Goal: Task Accomplishment & Management: Use online tool/utility

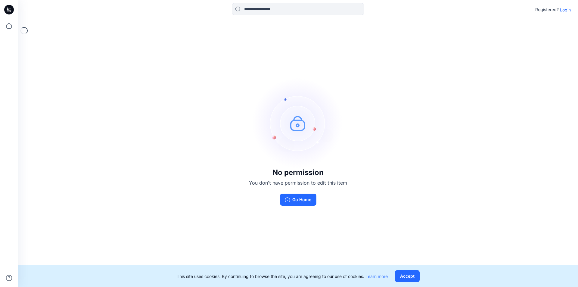
click at [567, 10] on p "Login" at bounding box center [565, 10] width 11 height 6
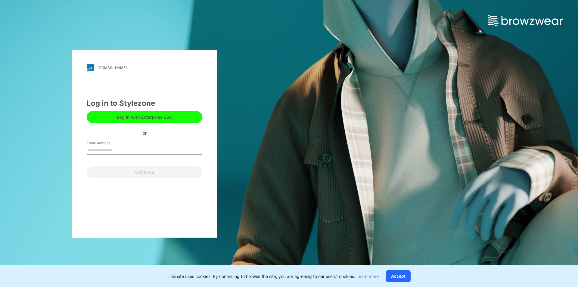
type input "**********"
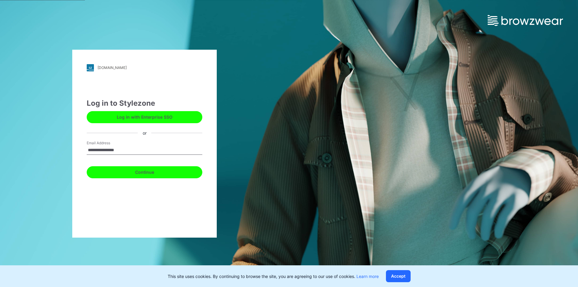
click at [150, 172] on button "Continue" at bounding box center [145, 172] width 116 height 12
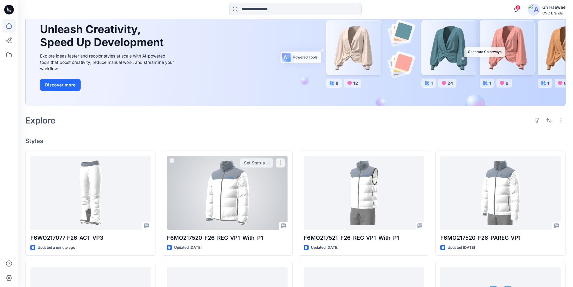
scroll to position [60, 0]
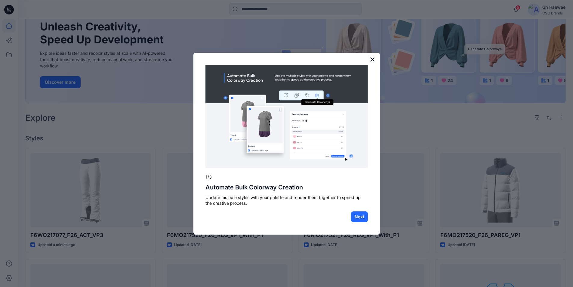
click at [373, 59] on button "×" at bounding box center [373, 59] width 6 height 10
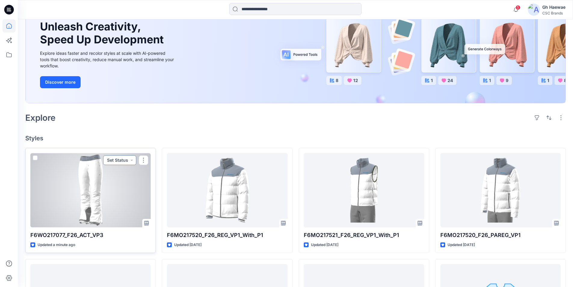
click at [133, 159] on button "Set Status" at bounding box center [119, 160] width 33 height 10
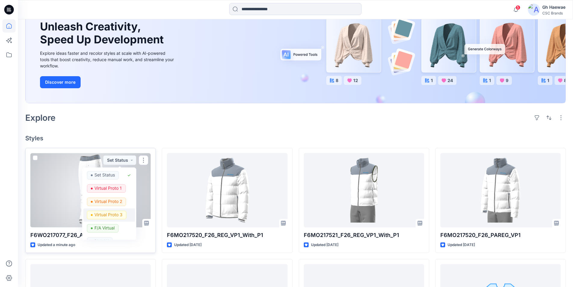
click at [118, 216] on p "Virtual Proto 3" at bounding box center [108, 215] width 28 height 8
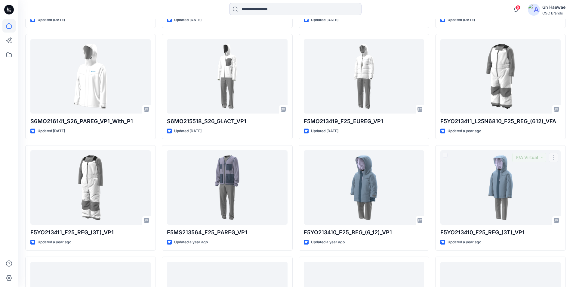
scroll to position [729, 0]
click at [517, 9] on span "5" at bounding box center [518, 7] width 5 height 5
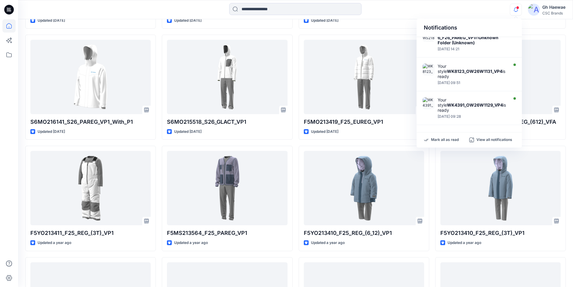
scroll to position [277, 0]
